Goal: Navigation & Orientation: Find specific page/section

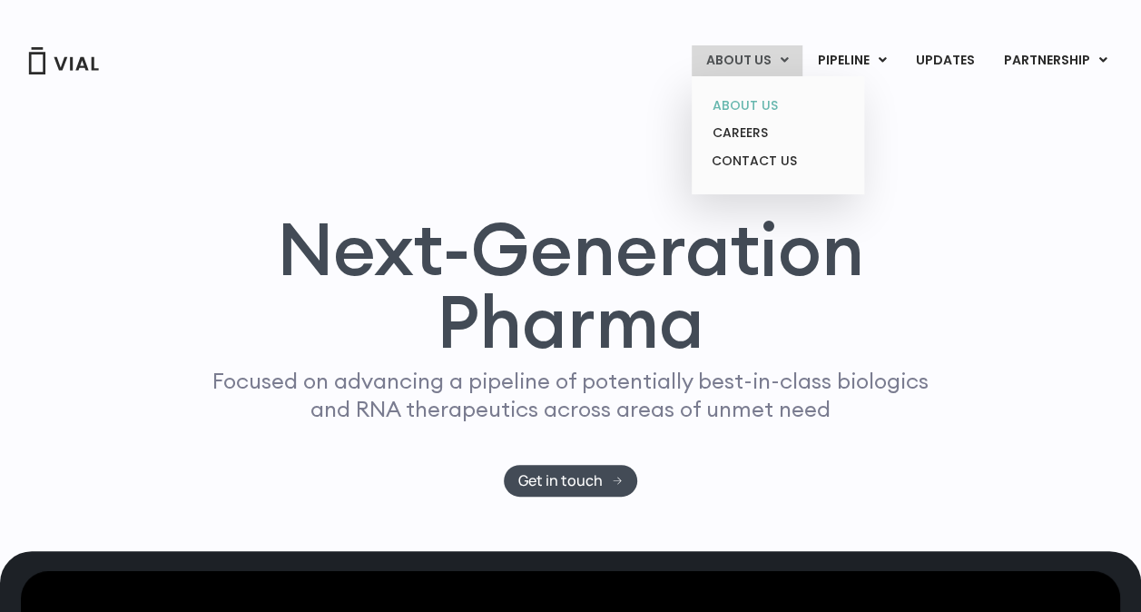
click at [733, 104] on link "ABOUT US" at bounding box center [777, 106] width 159 height 28
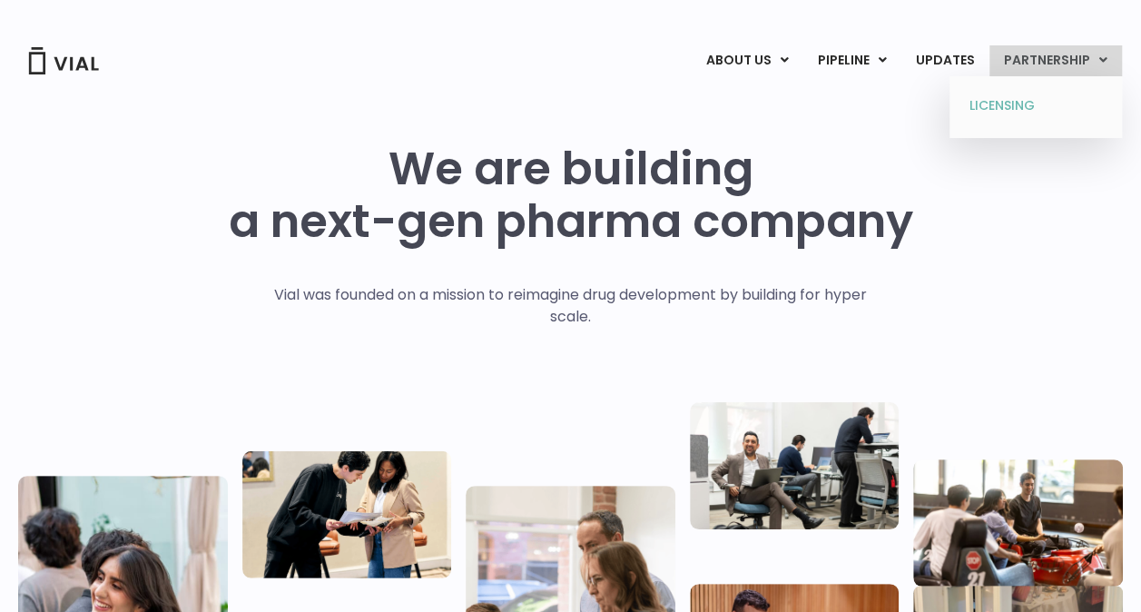
click at [1024, 102] on link "LICENSING" at bounding box center [1035, 106] width 159 height 29
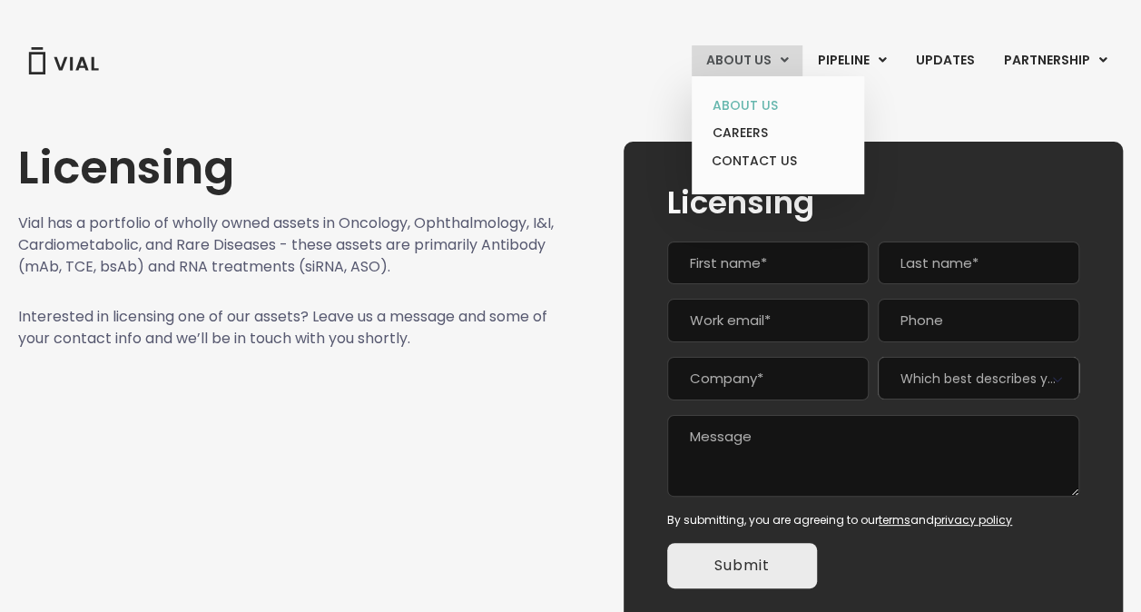
click at [736, 104] on link "ABOUT US" at bounding box center [777, 106] width 159 height 28
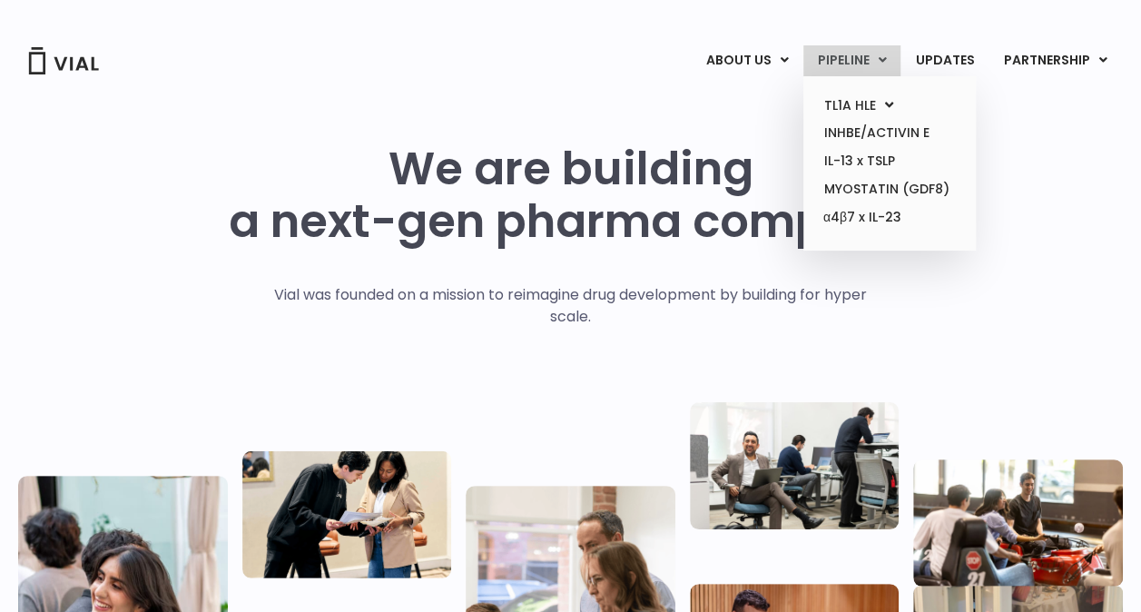
click at [861, 62] on link "PIPELINE" at bounding box center [852, 60] width 97 height 31
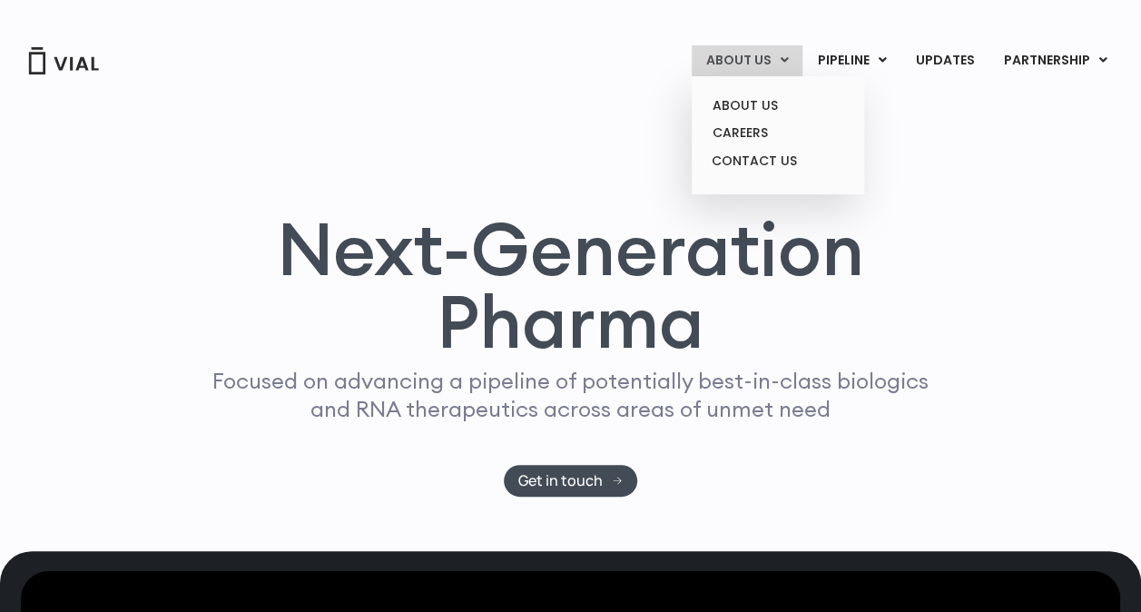
click at [763, 69] on link "ABOUT US" at bounding box center [747, 60] width 111 height 31
click at [758, 102] on link "ABOUT US" at bounding box center [777, 106] width 159 height 28
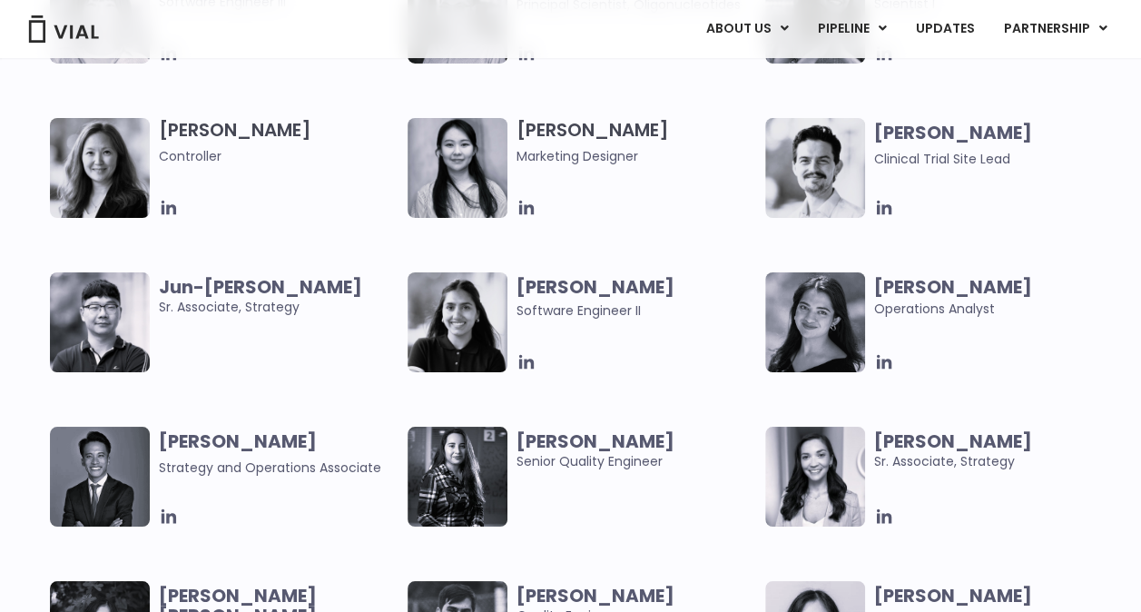
scroll to position [2734, 0]
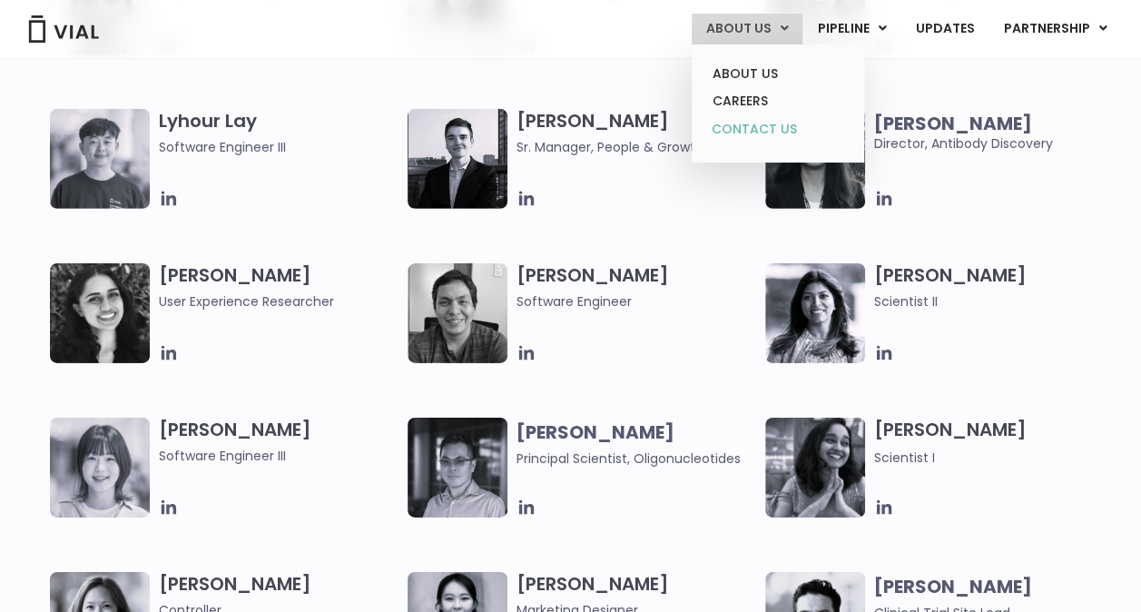
drag, startPoint x: 741, startPoint y: 102, endPoint x: 720, endPoint y: 127, distance: 32.9
click at [741, 101] on link "CAREERS" at bounding box center [777, 101] width 159 height 28
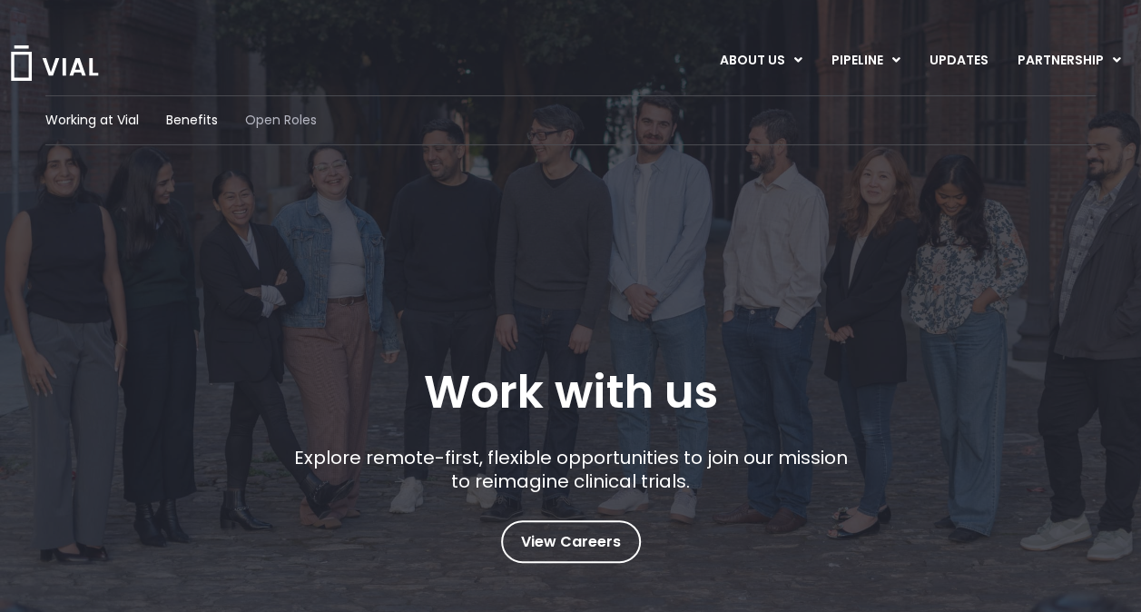
click at [281, 114] on span "Open Roles" at bounding box center [281, 120] width 72 height 19
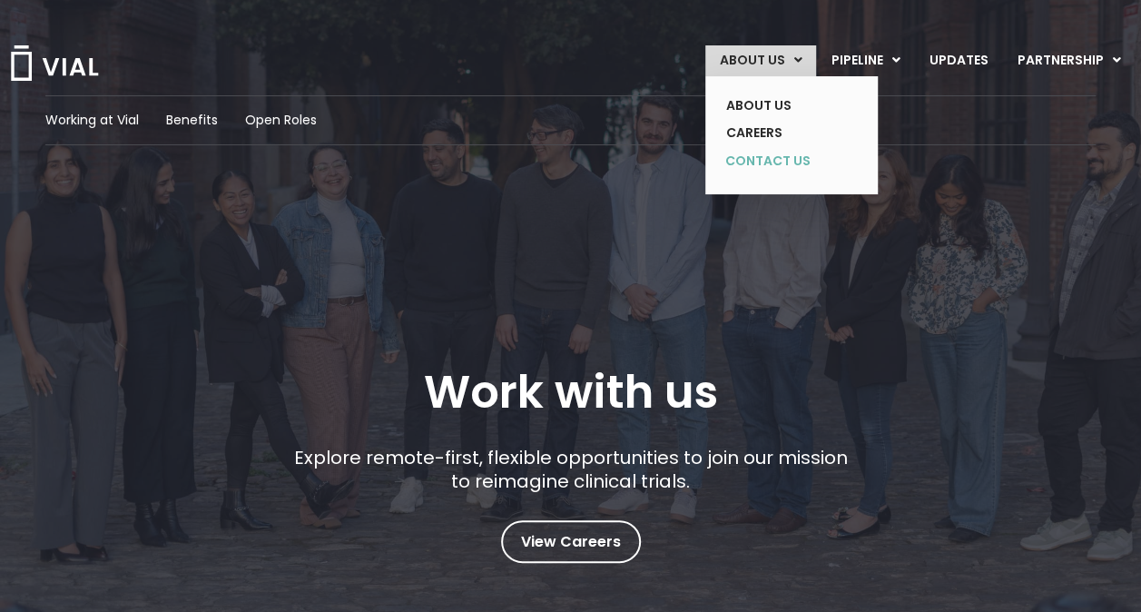
click at [759, 169] on link "CONTACT US" at bounding box center [778, 161] width 133 height 29
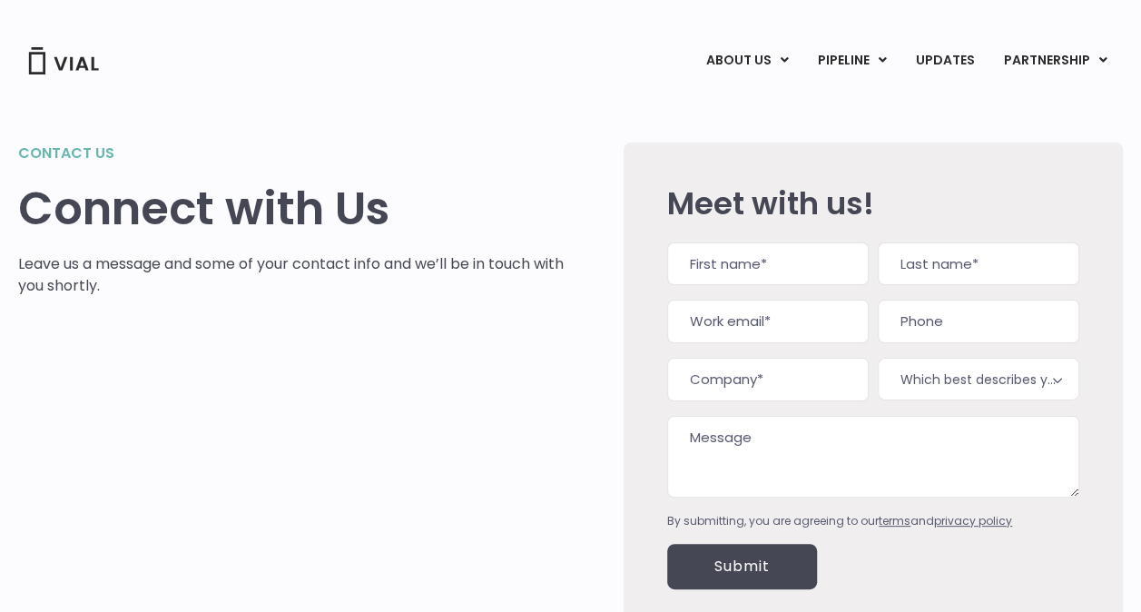
click at [400, 120] on div "Contact us Connect with Us Leave us a message and some of your contact info and…" at bounding box center [570, 364] width 1105 height 577
